Goal: Transaction & Acquisition: Book appointment/travel/reservation

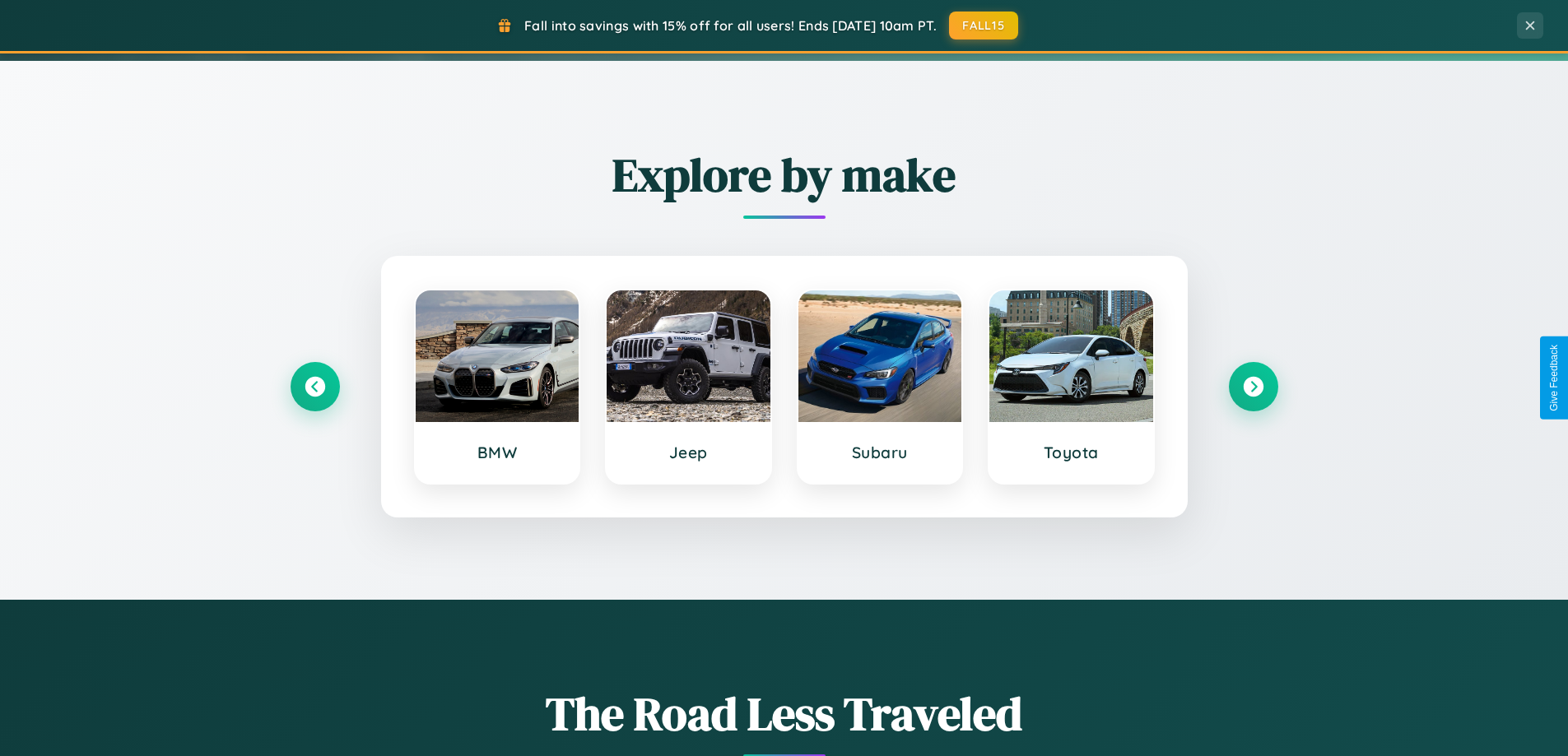
scroll to position [710, 0]
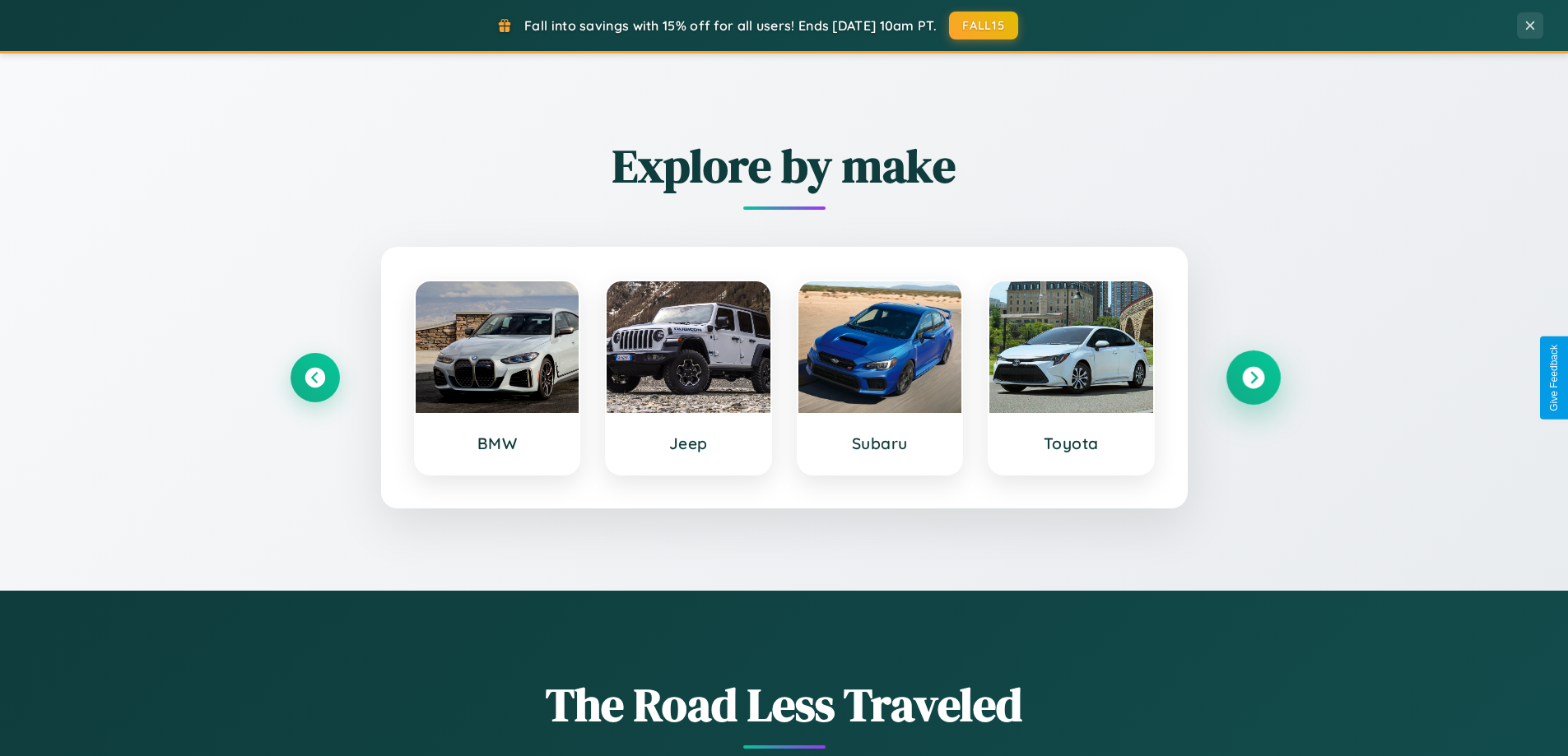
click at [1253, 378] on icon at bounding box center [1253, 378] width 23 height 23
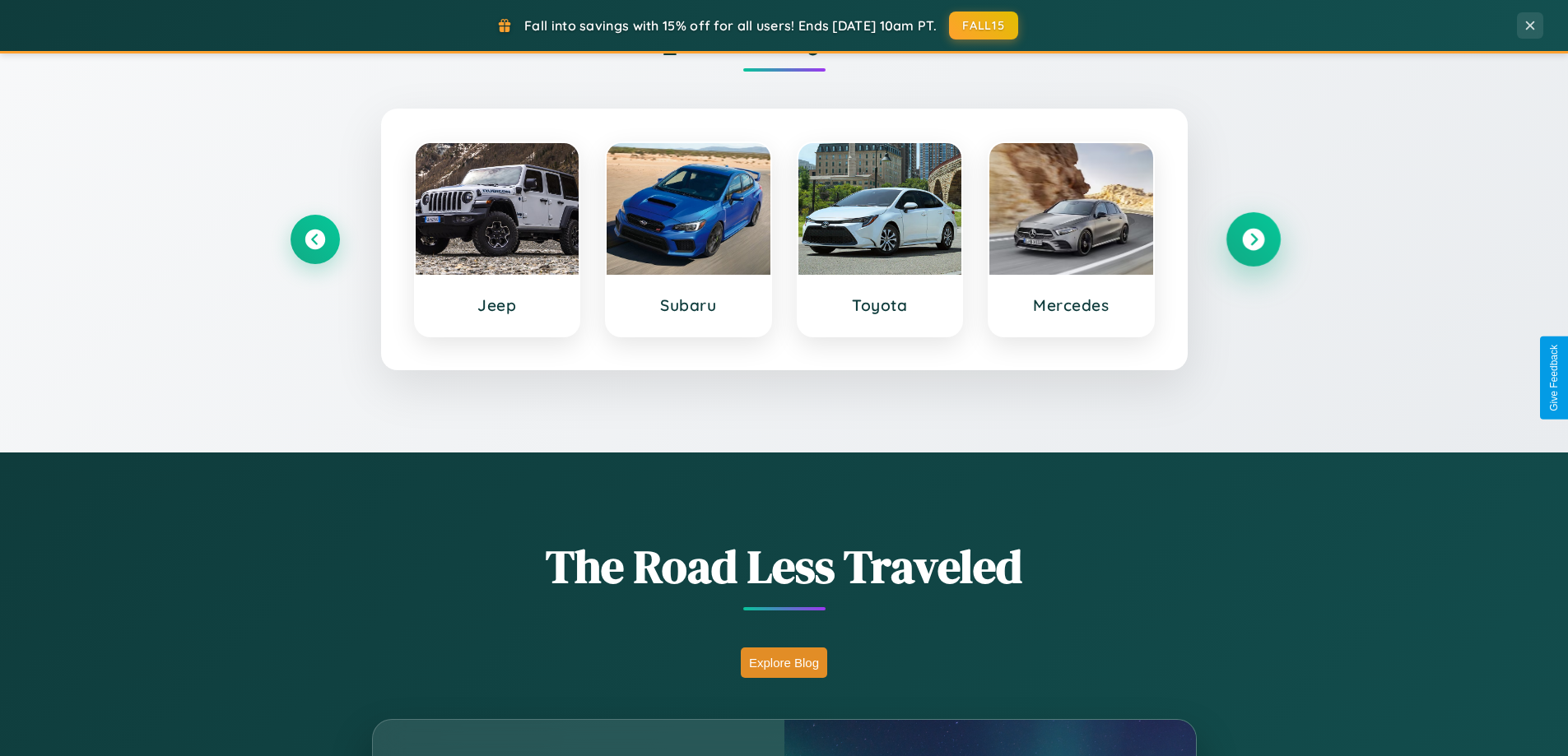
scroll to position [3167, 0]
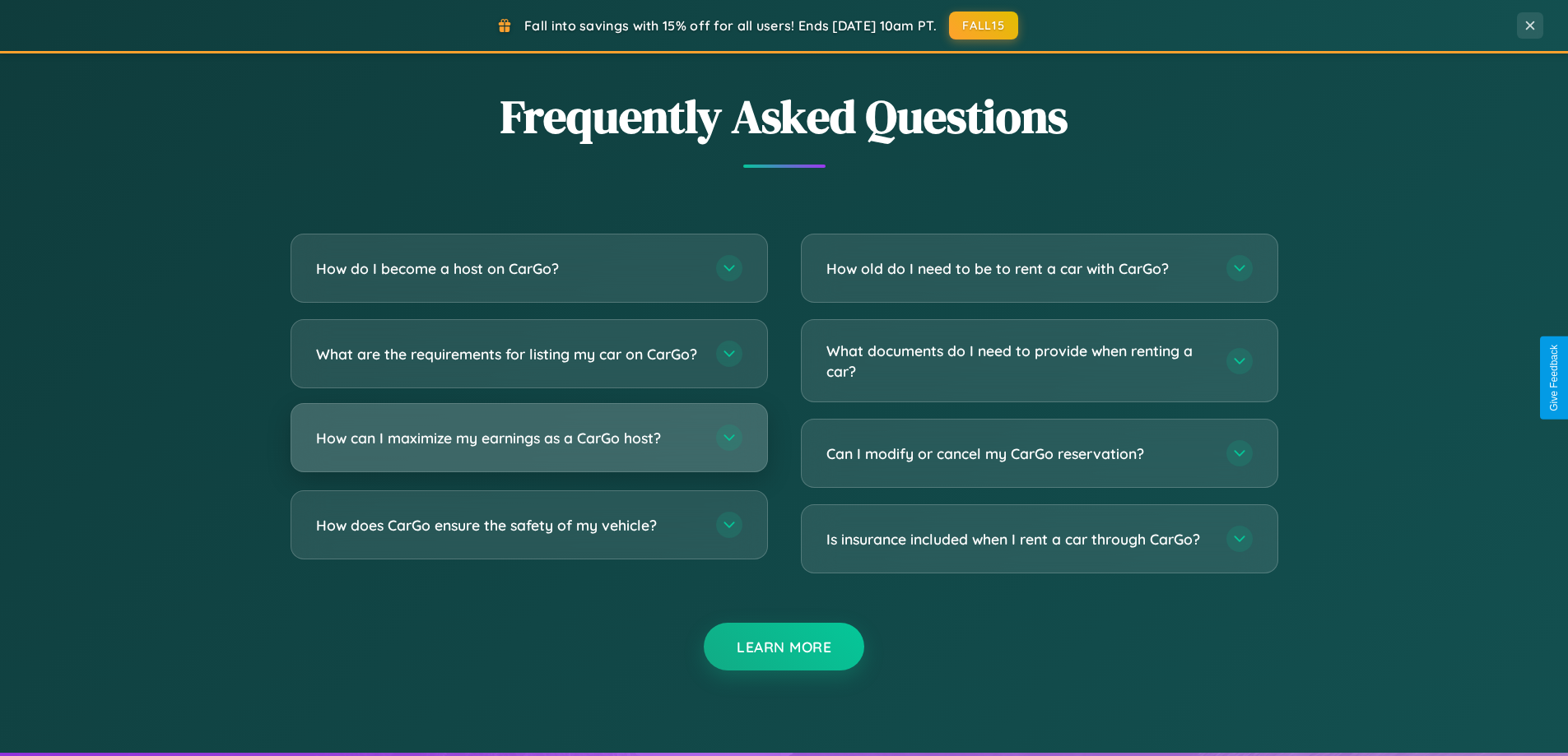
click at [528, 448] on h3 "How can I maximize my earnings as a CarGo host?" at bounding box center [508, 439] width 383 height 21
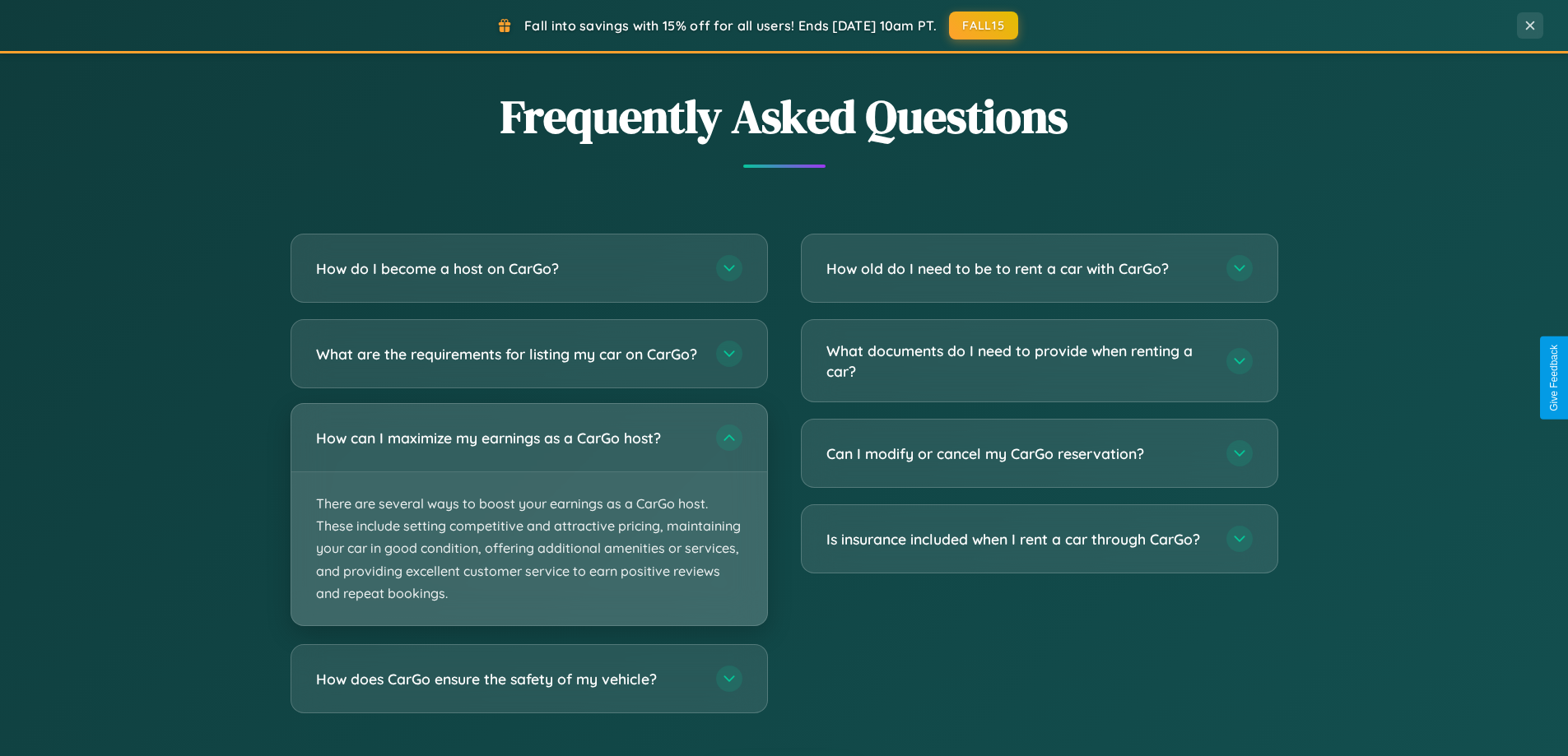
click at [528, 528] on p "There are several ways to boost your earnings as a CarGo host. These include se…" at bounding box center [528, 549] width 476 height 153
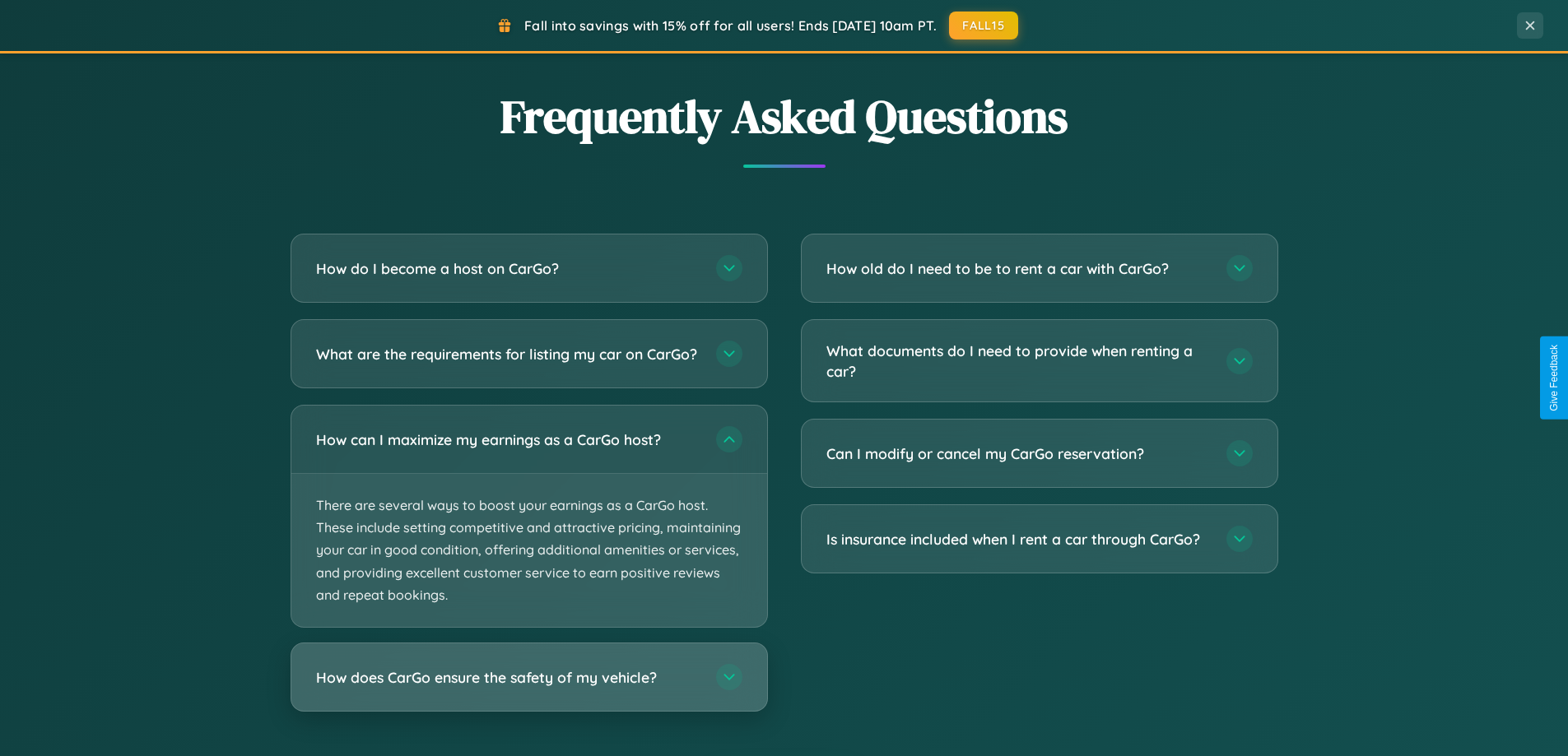
click at [528, 688] on h3 "How does CarGo ensure the safety of my vehicle?" at bounding box center [508, 678] width 383 height 21
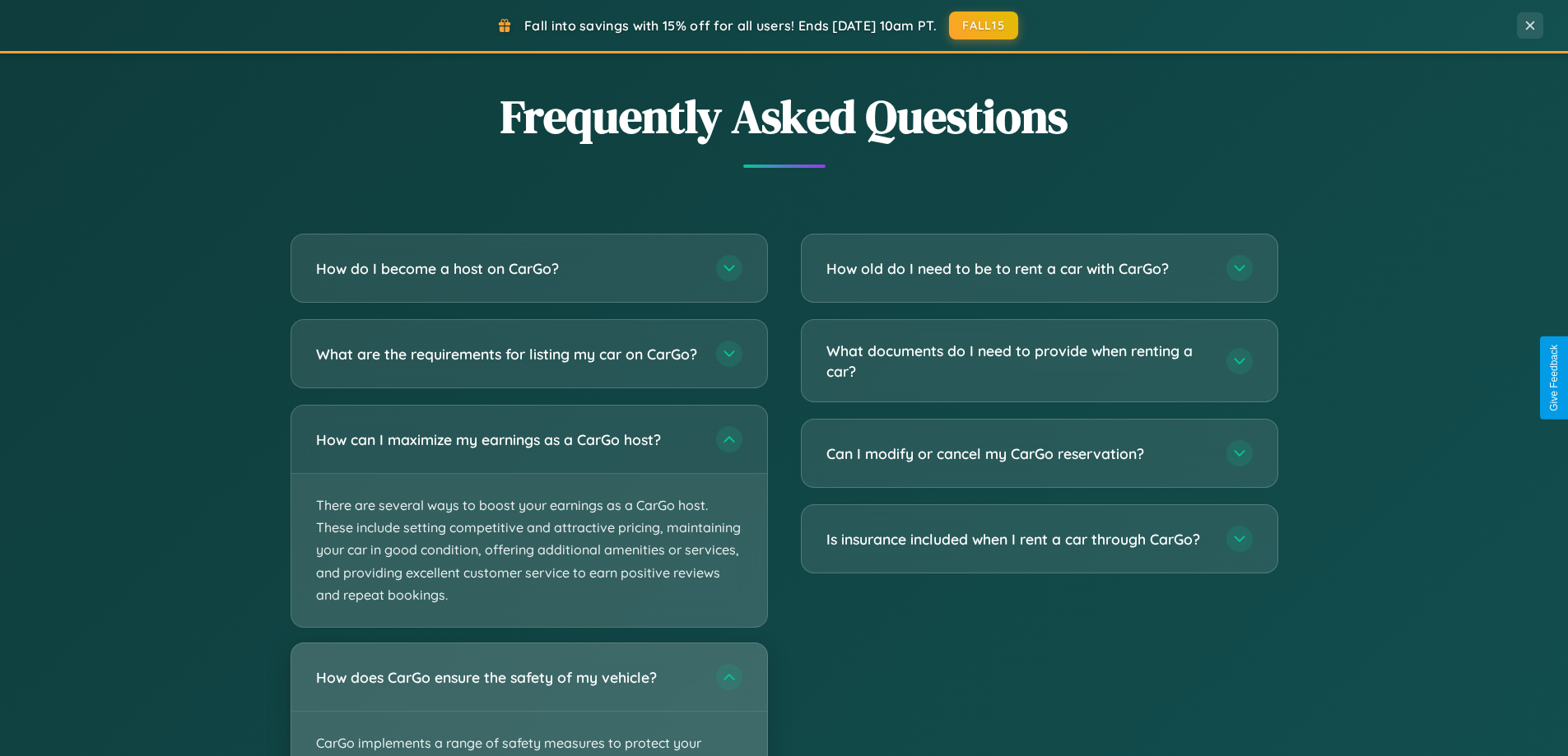
click at [528, 706] on div "How does CarGo ensure the safety of my vehicle?" at bounding box center [528, 678] width 476 height 68
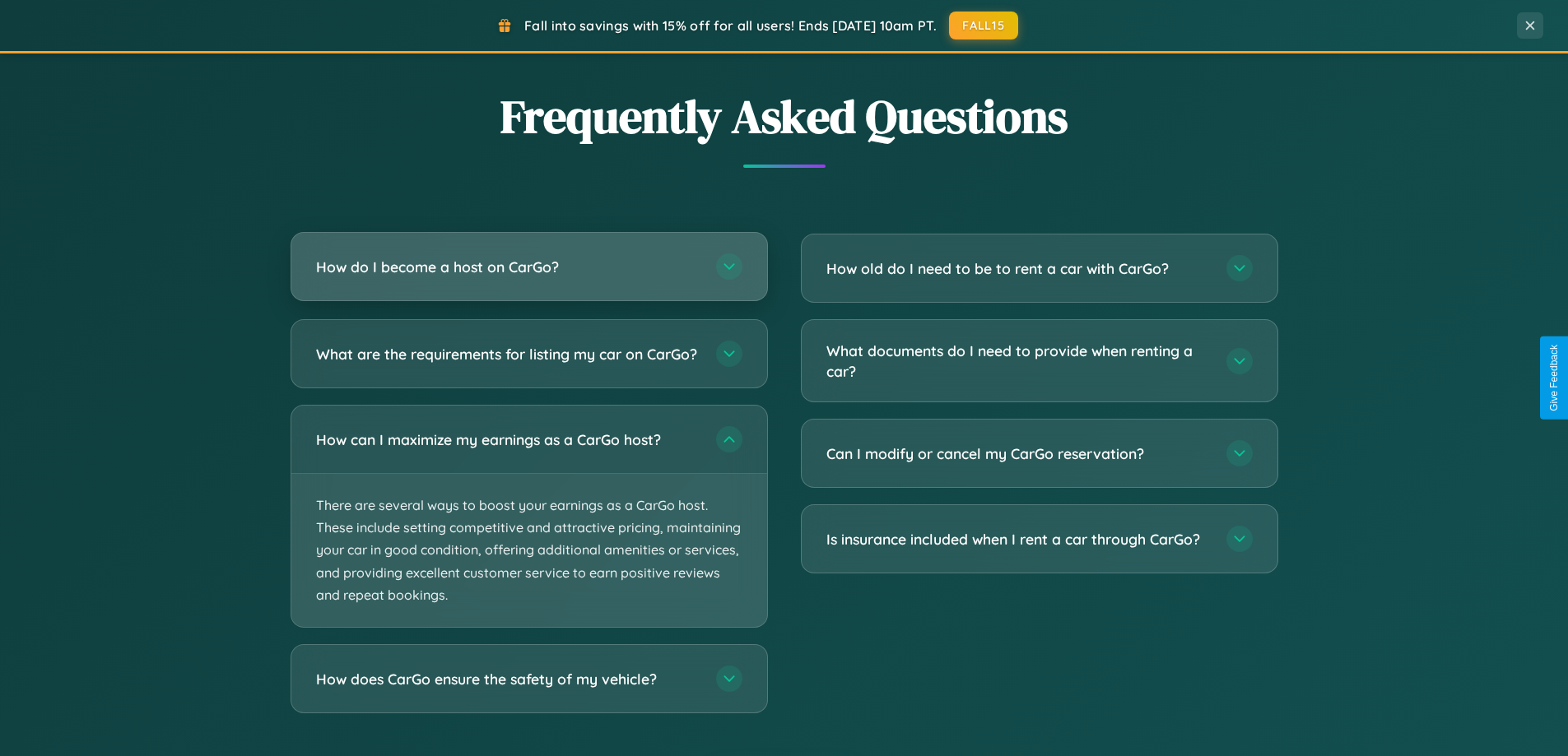
click at [528, 266] on h3 "How do I become a host on CarGo?" at bounding box center [508, 267] width 383 height 21
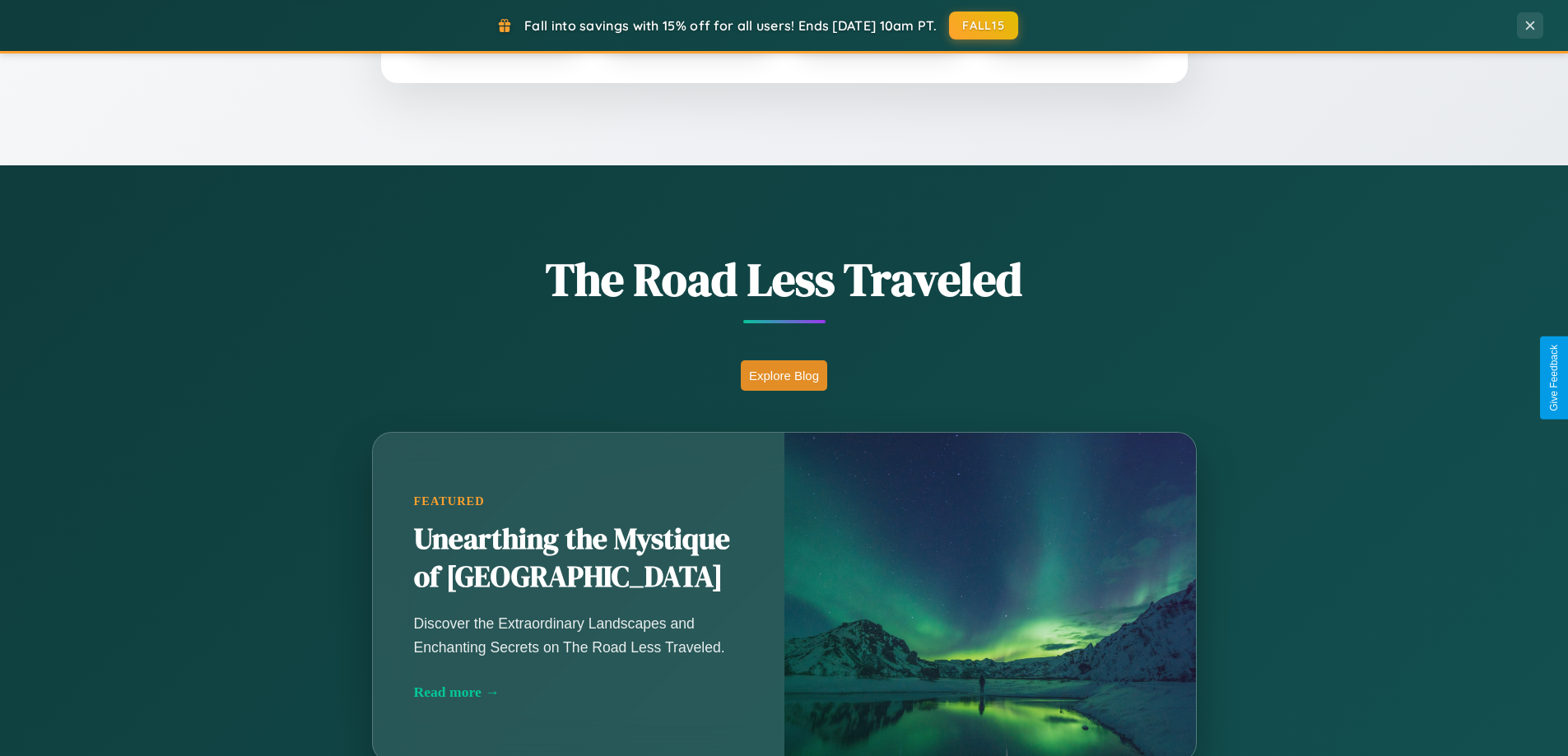
scroll to position [1133, 0]
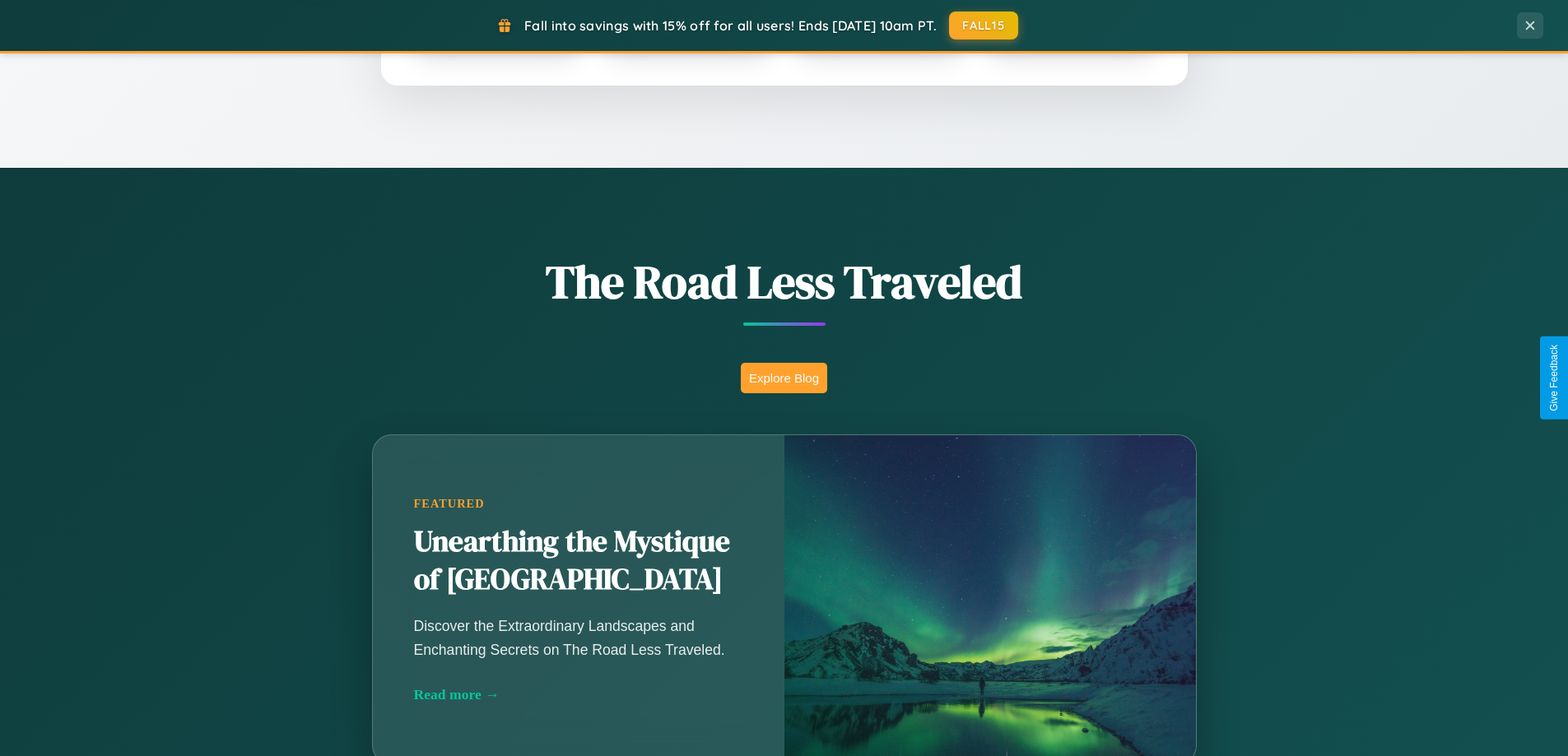
click at [784, 378] on button "Explore Blog" at bounding box center [784, 378] width 87 height 30
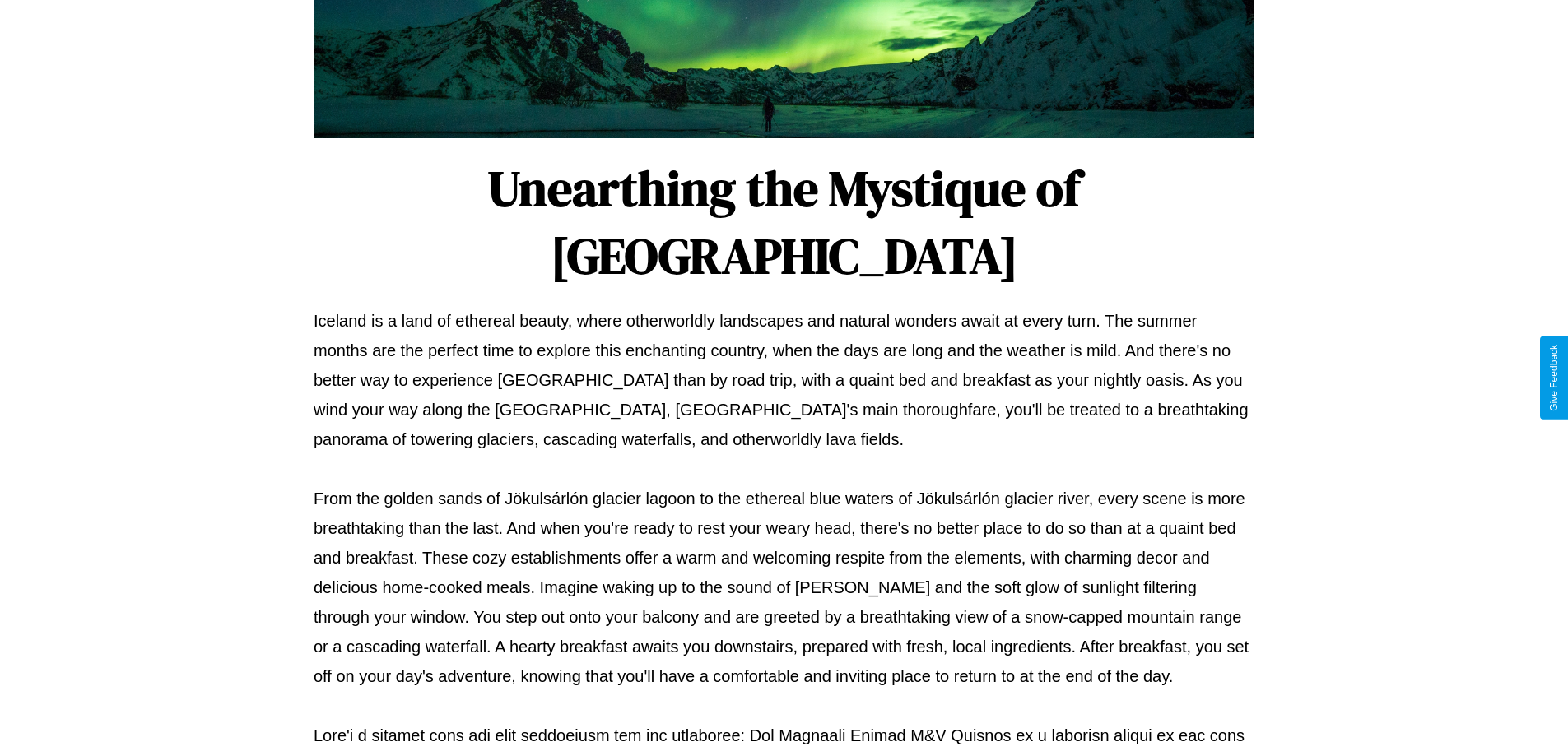
scroll to position [533, 0]
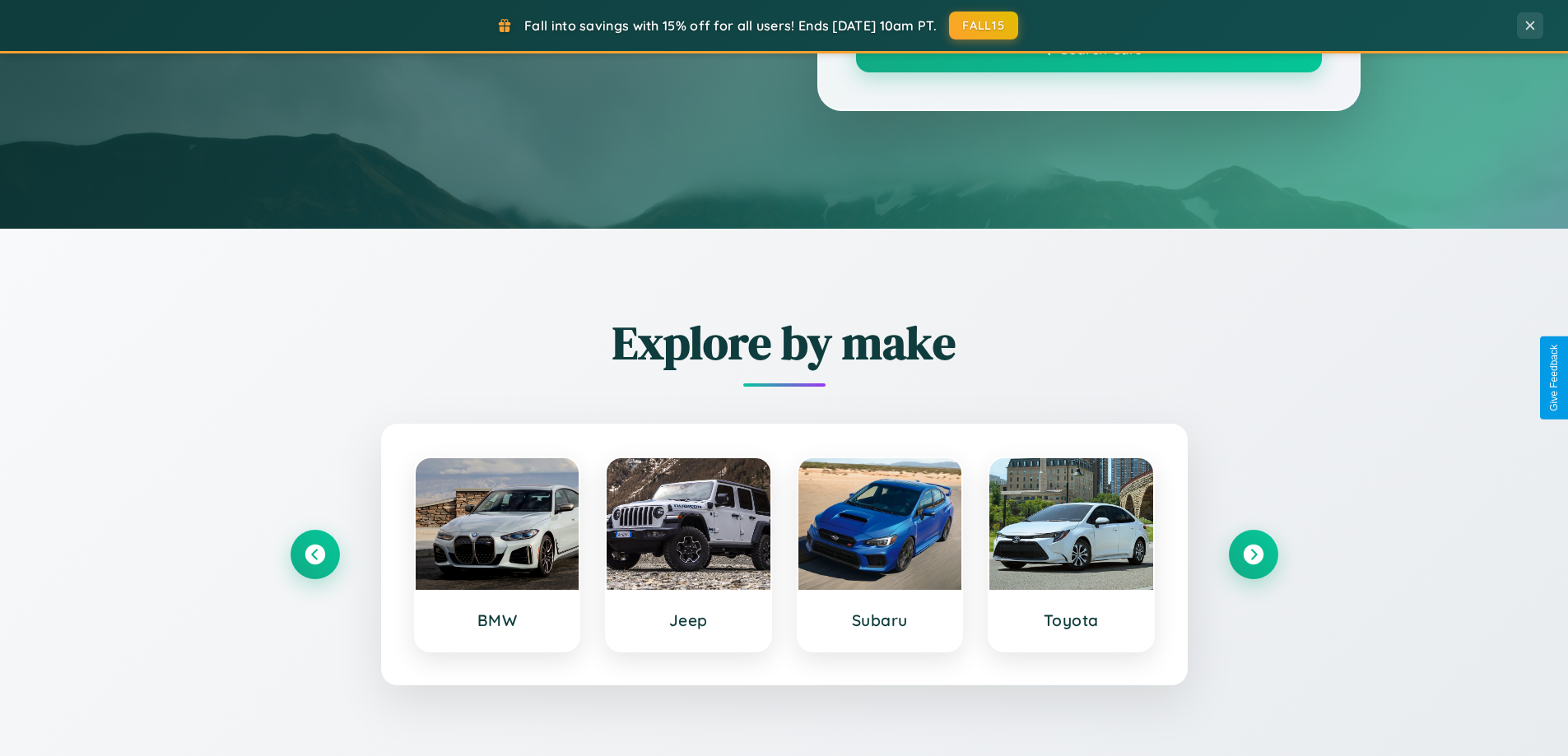
scroll to position [1133, 0]
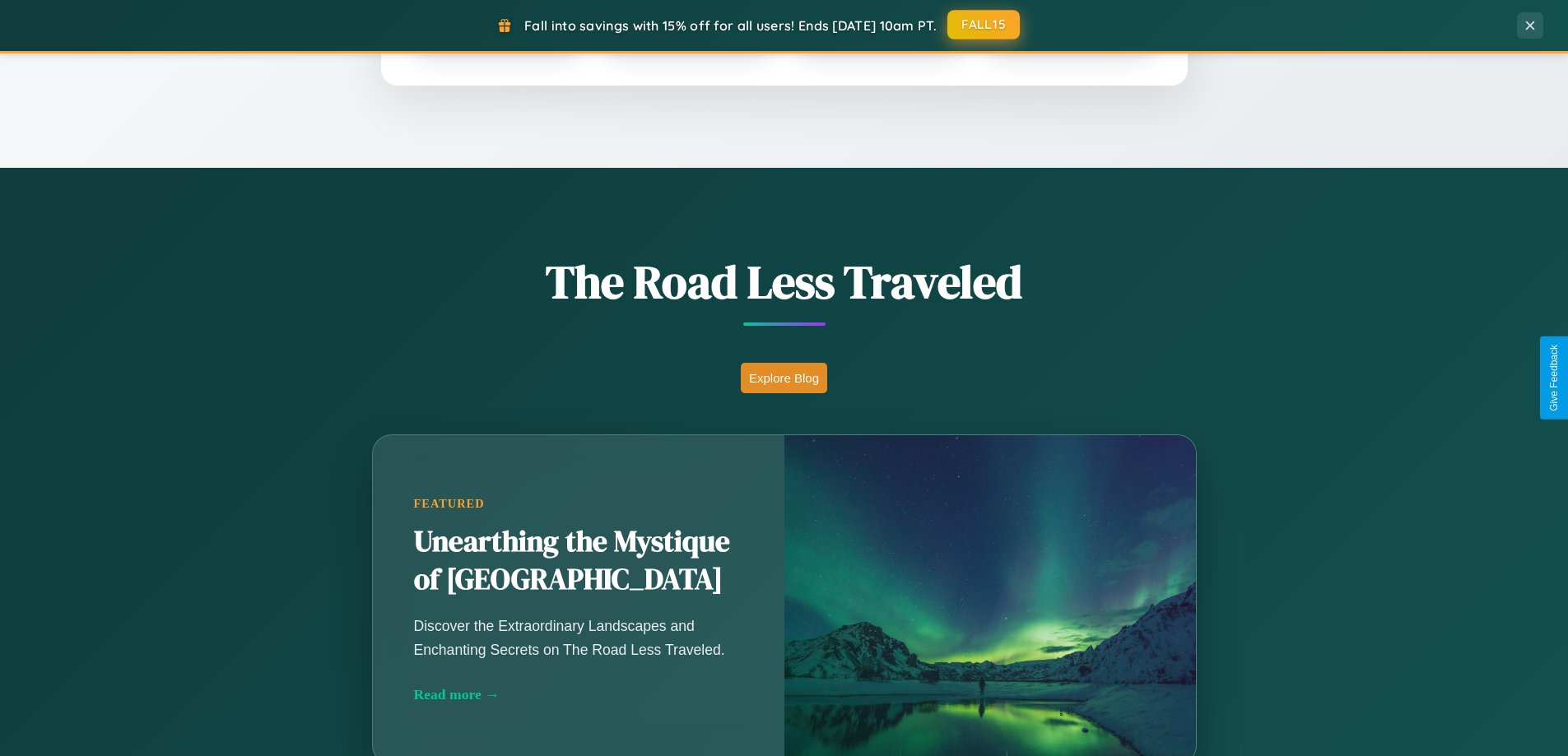
click at [985, 24] on button "FALL15" at bounding box center [983, 24] width 73 height 29
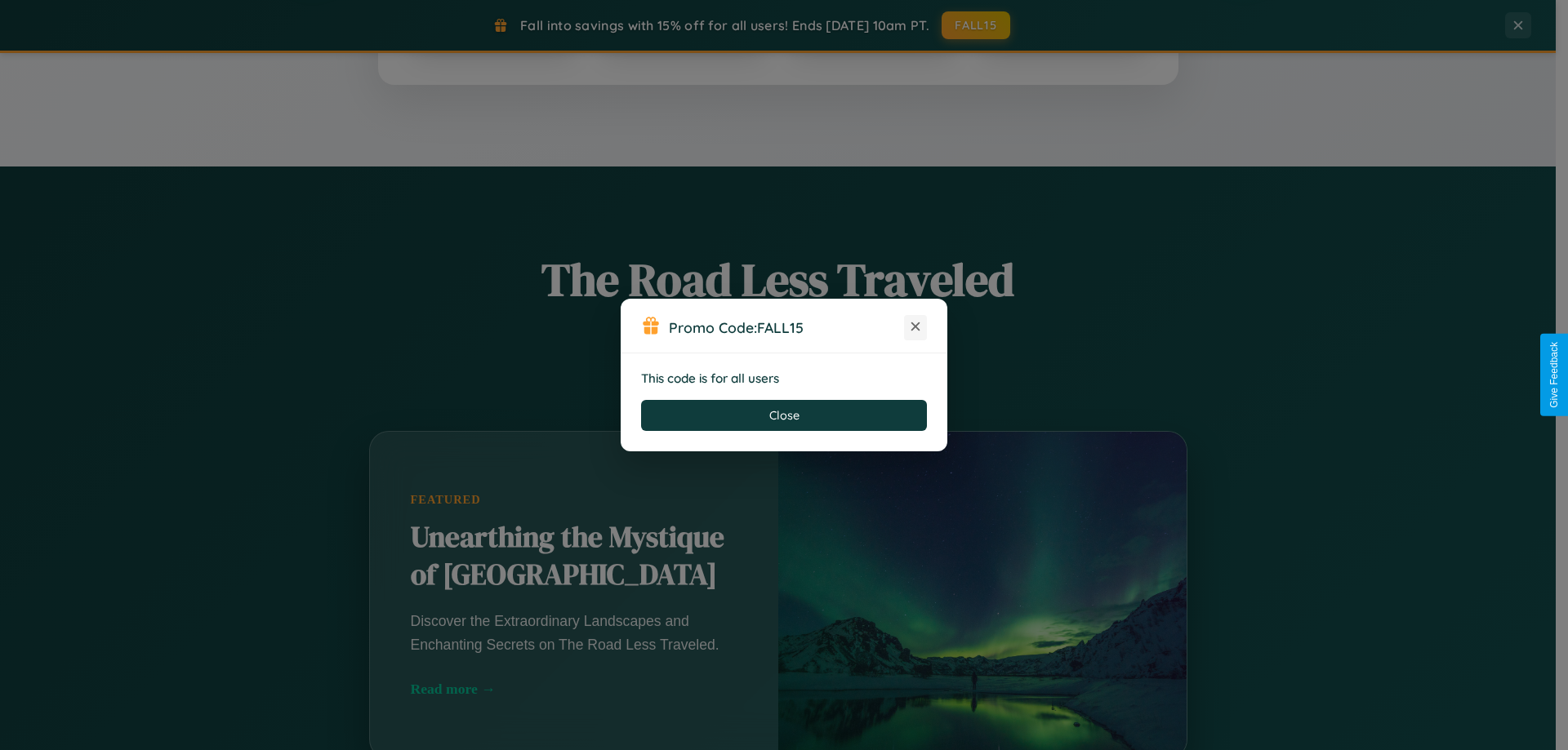
click at [915, 328] on icon at bounding box center [914, 326] width 16 height 16
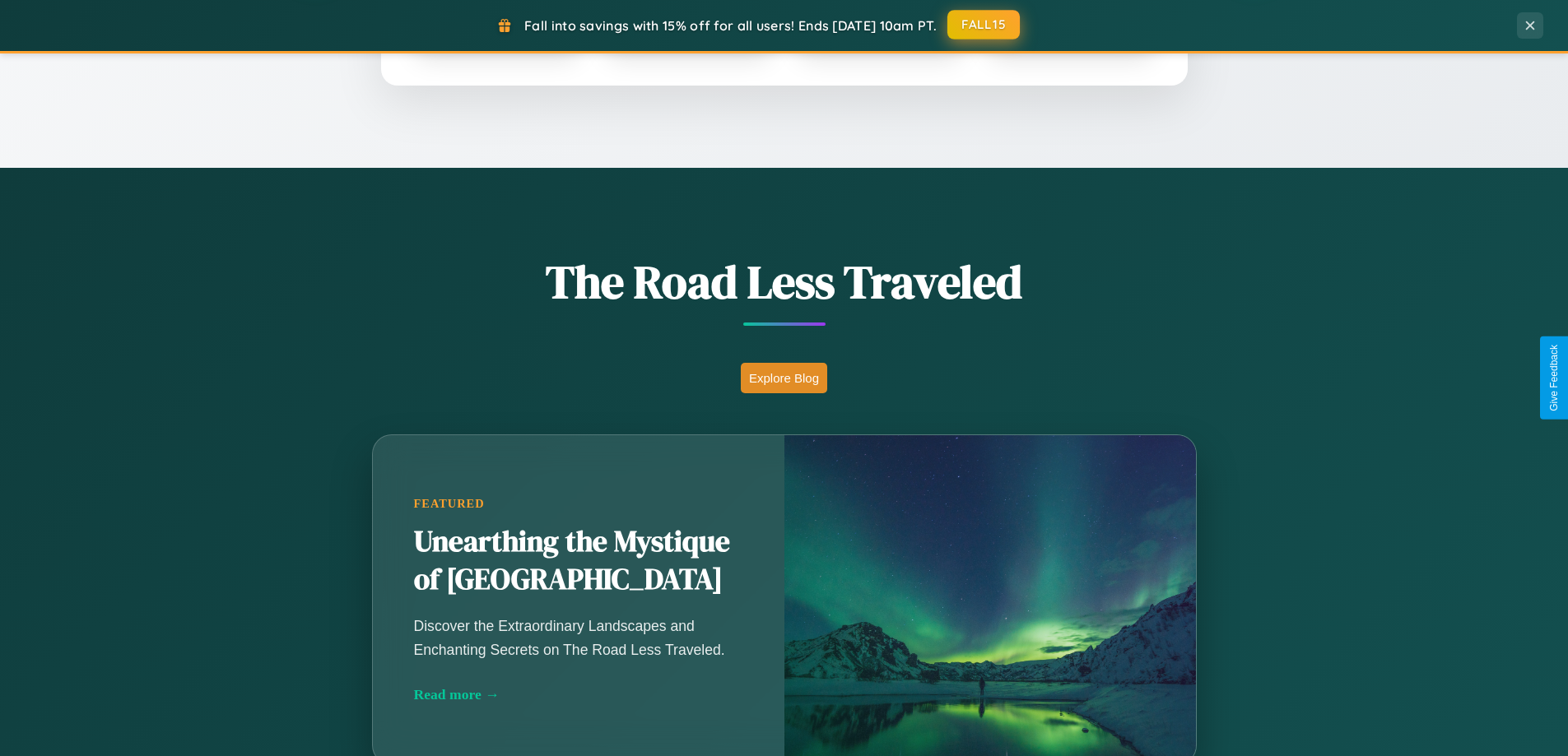
click at [985, 24] on button "FALL15" at bounding box center [983, 24] width 73 height 29
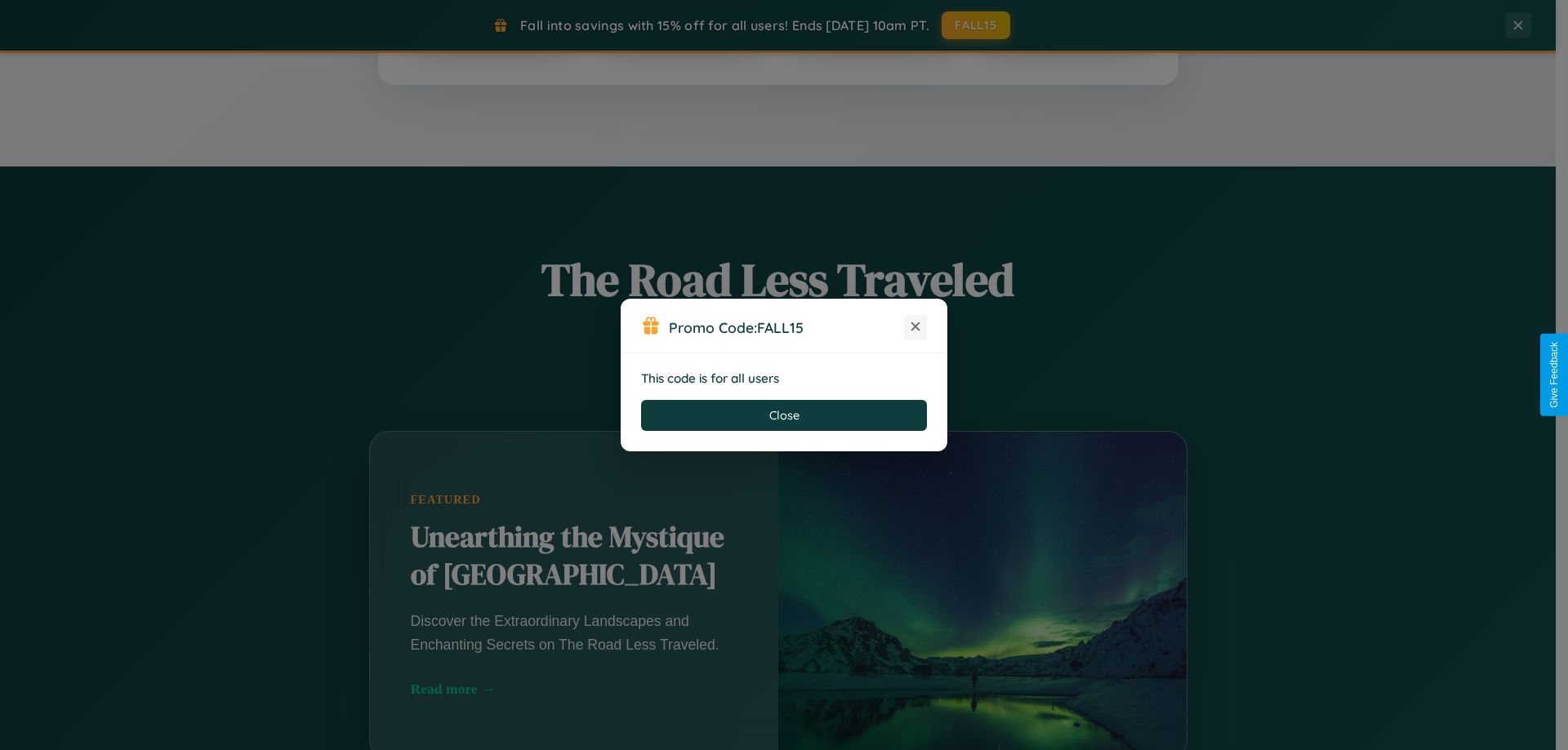
click at [915, 328] on icon at bounding box center [914, 326] width 16 height 16
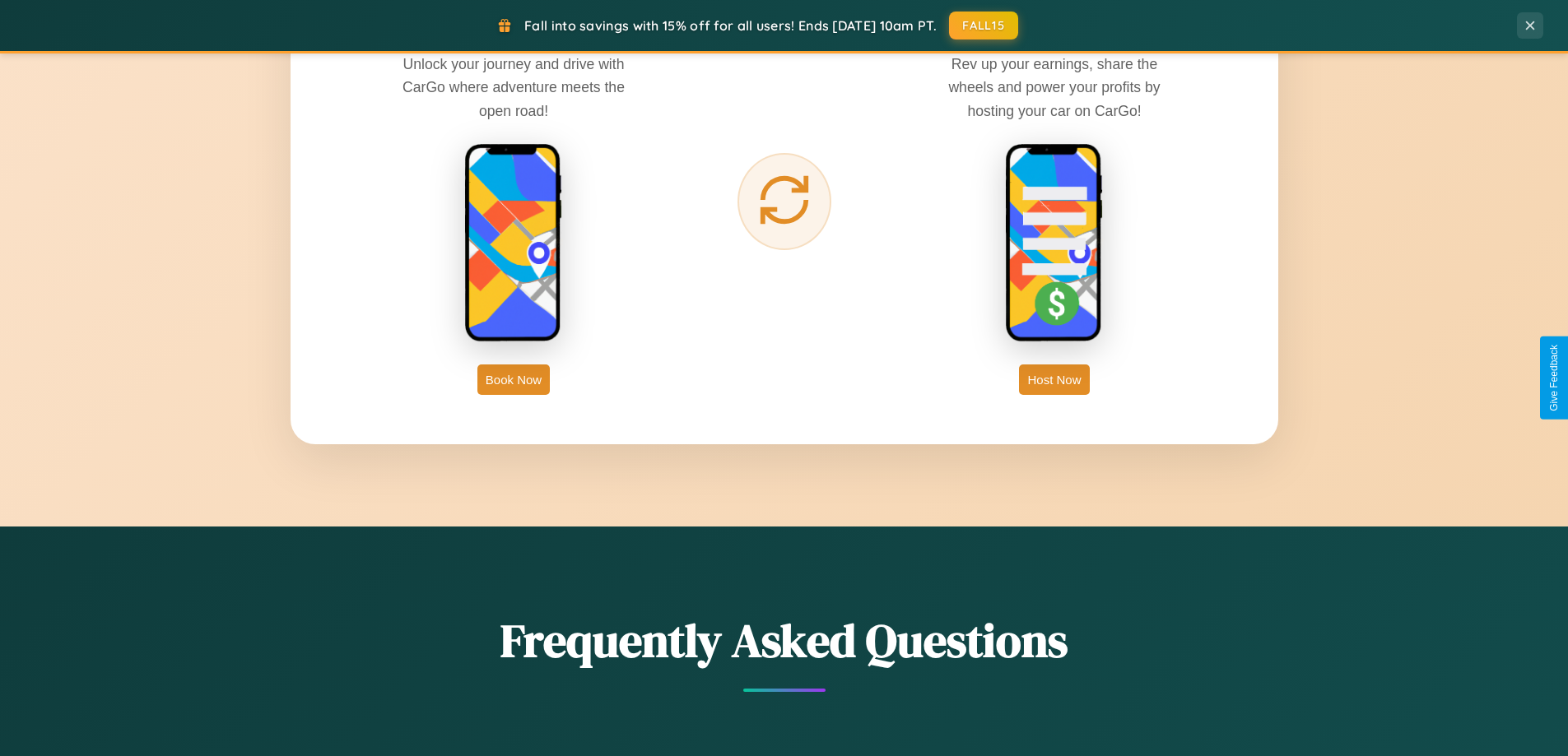
scroll to position [2645, 0]
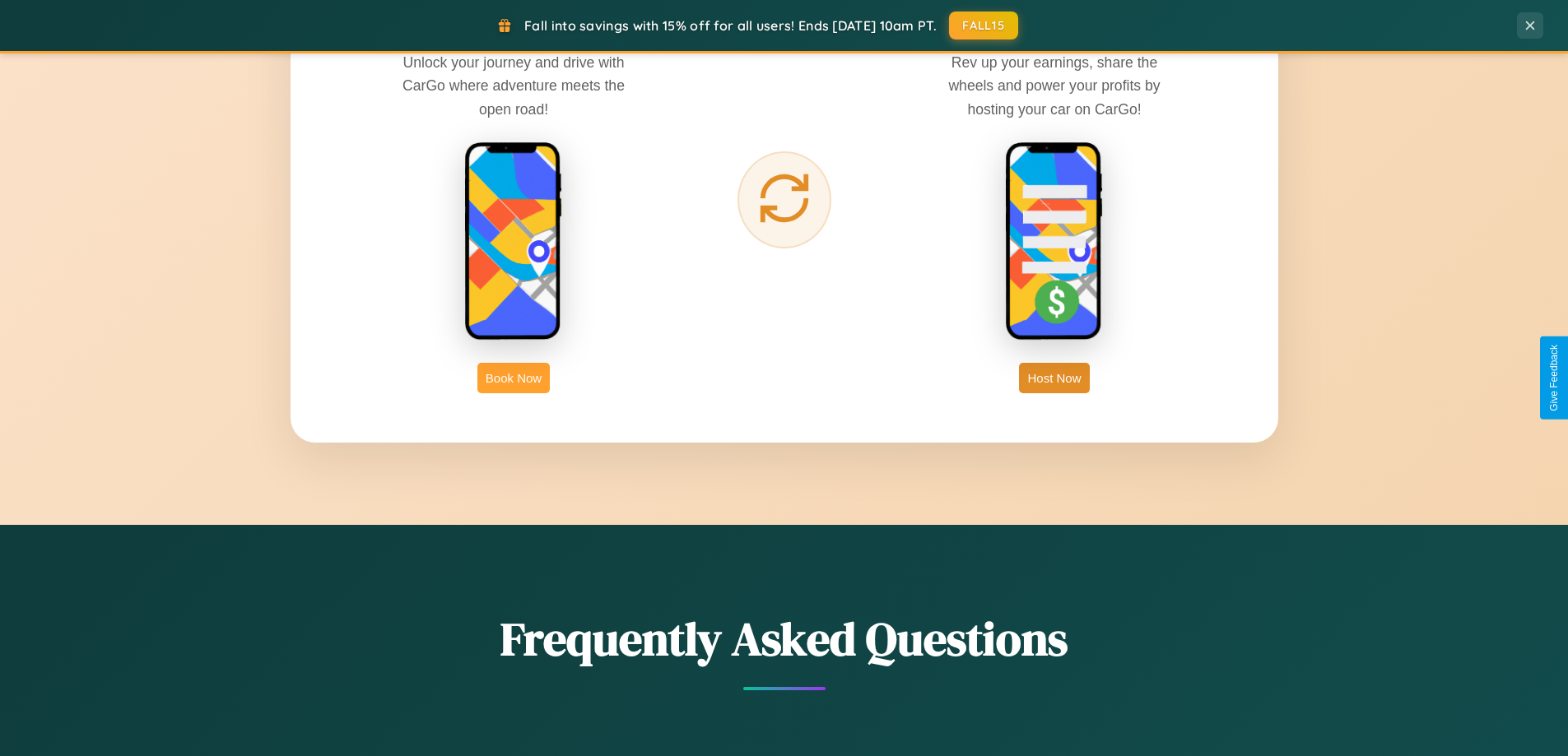
click at [514, 378] on button "Book Now" at bounding box center [513, 378] width 73 height 30
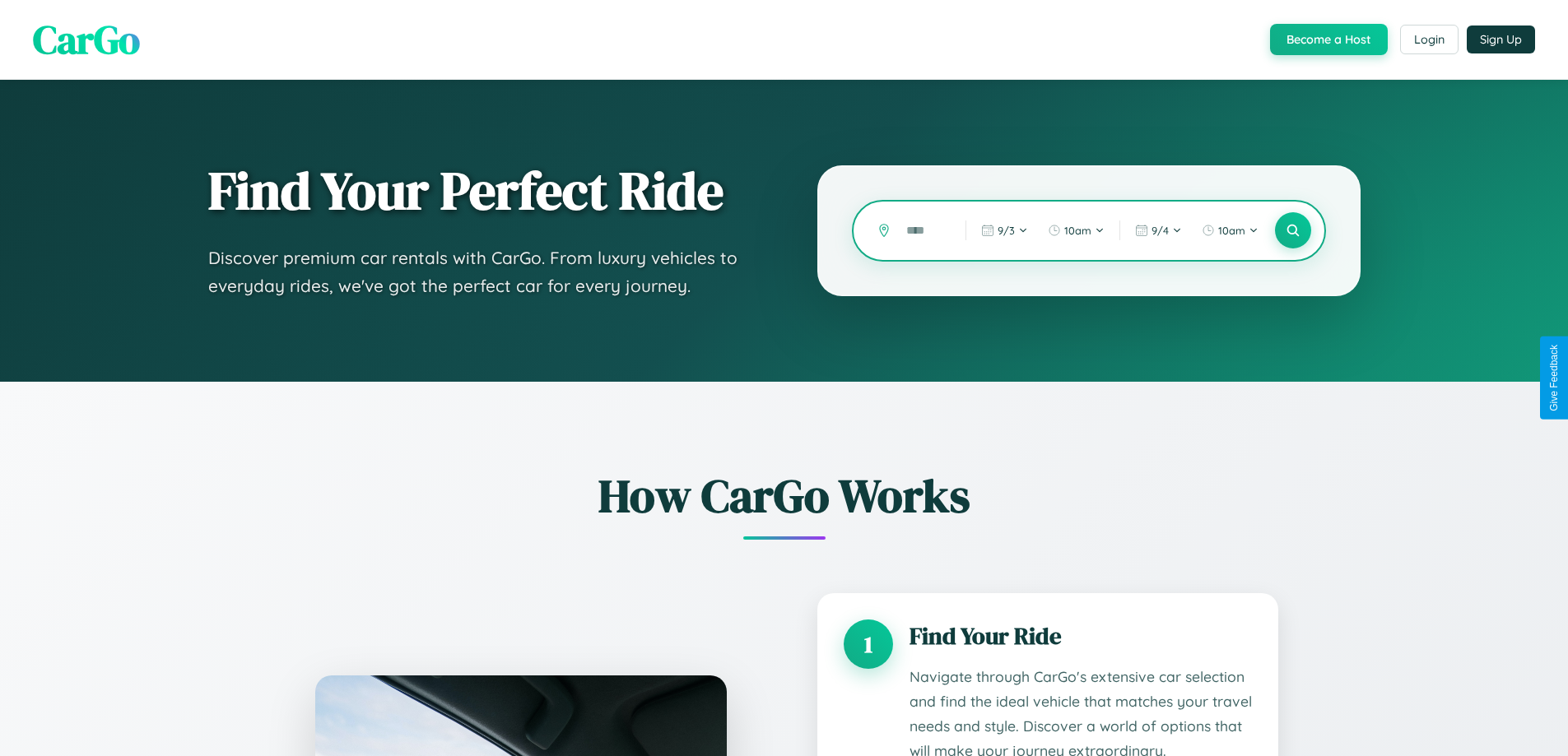
click at [924, 231] on input "text" at bounding box center [924, 231] width 51 height 29
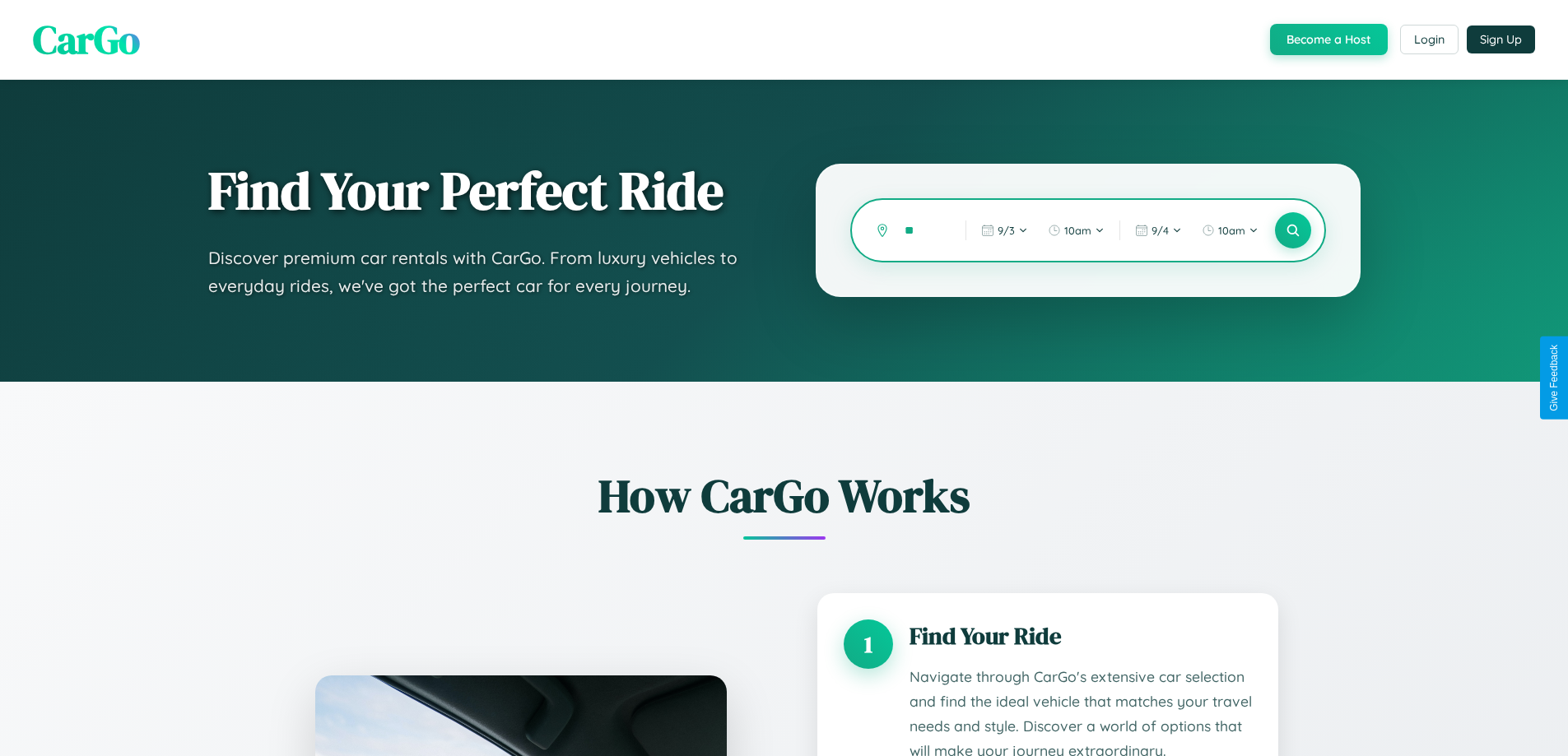
type input "*"
type input "******"
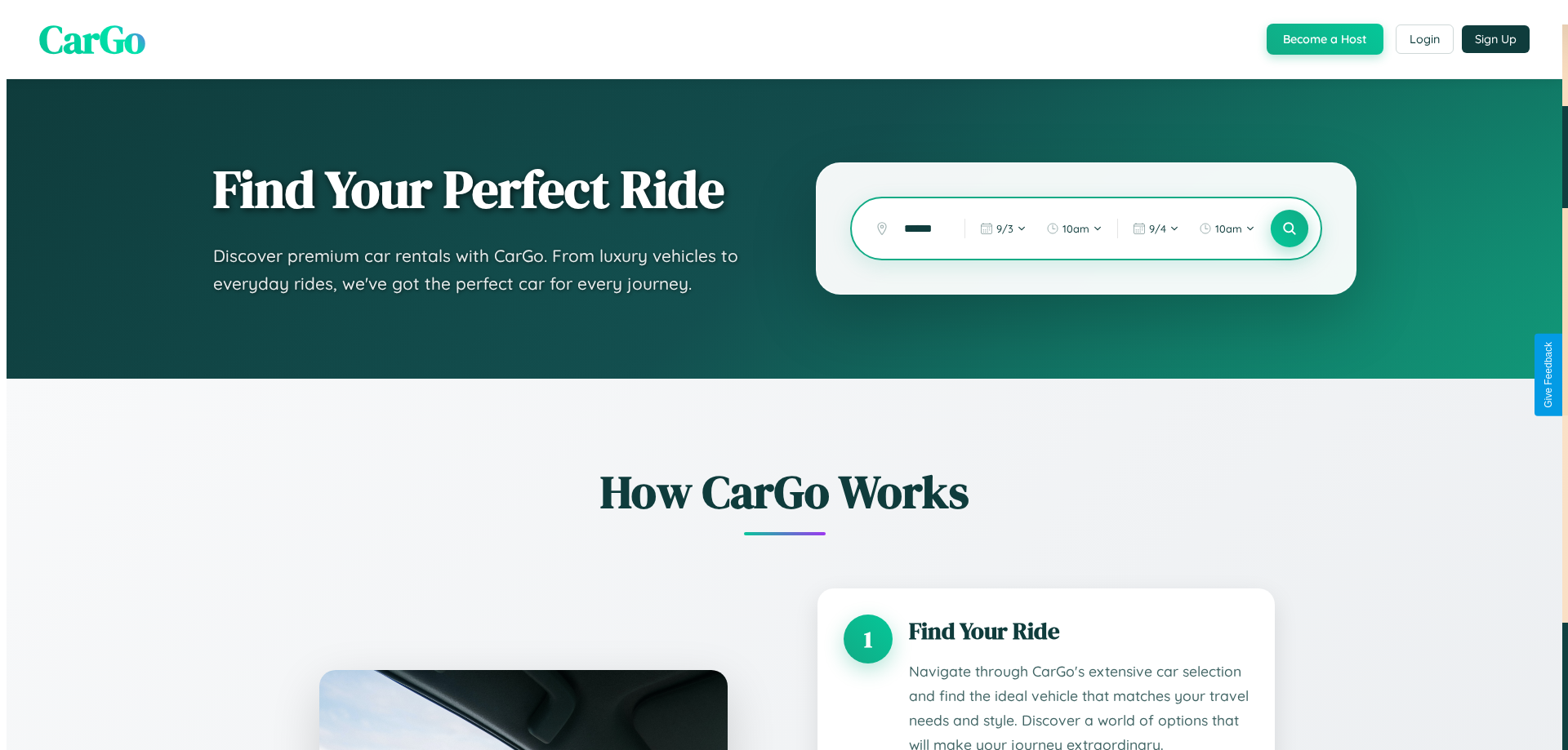
scroll to position [0, 0]
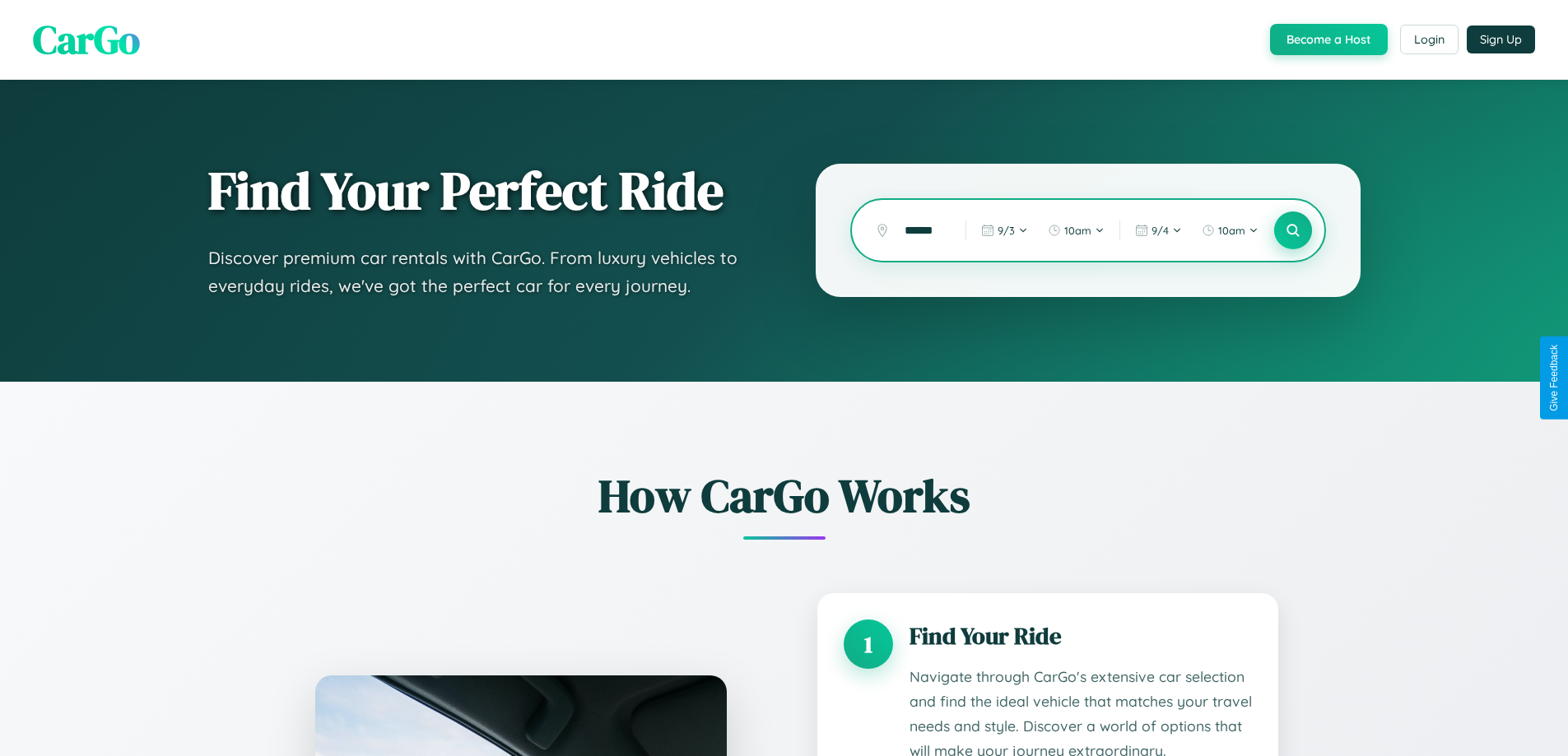
click at [1293, 231] on icon at bounding box center [1293, 231] width 16 height 16
